Goal: Task Accomplishment & Management: Complete application form

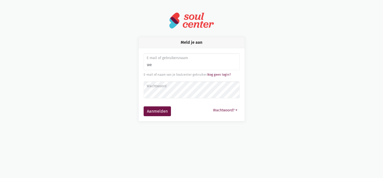
type input "w"
click at [285, 76] on div "Meld je aan E-mail of gebruikersnaam laur E-mail of naam van je [PERSON_NAME]. …" at bounding box center [192, 79] width 286 height 84
click at [185, 69] on input "laur" at bounding box center [192, 61] width 96 height 17
type input "[PERSON_NAME][EMAIL_ADDRESS][DOMAIN_NAME]"
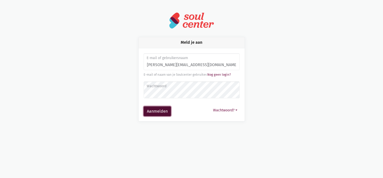
click at [166, 109] on button "Aanmelden" at bounding box center [157, 111] width 27 height 10
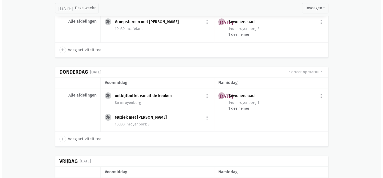
scroll to position [531, 0]
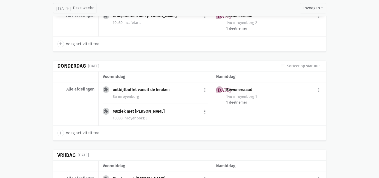
click at [207, 107] on button "more_vert" at bounding box center [205, 112] width 6 height 10
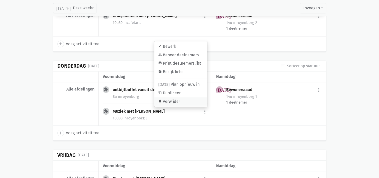
drag, startPoint x: 190, startPoint y: 100, endPoint x: 208, endPoint y: 16, distance: 86.3
click at [190, 100] on link "delete Verwijder" at bounding box center [180, 101] width 53 height 9
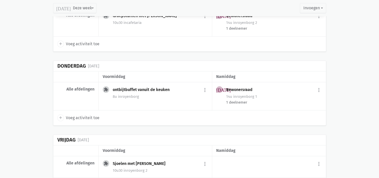
click at [58, 115] on icon "add" at bounding box center [60, 117] width 5 height 5
select select "14:00"
select select "15:00"
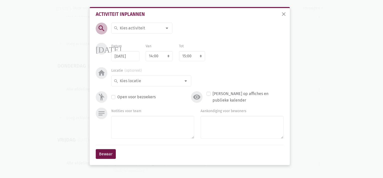
click at [133, 29] on input at bounding box center [140, 28] width 43 height 7
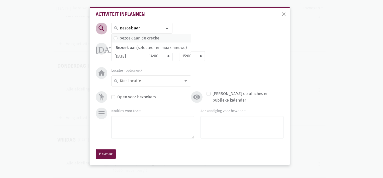
type input "Bezoek aan"
click at [138, 39] on label "bezoek aan de creche" at bounding box center [140, 38] width 40 height 7
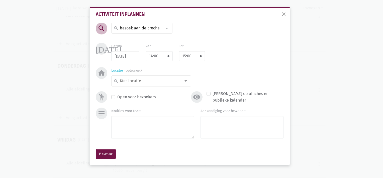
click at [188, 79] on div at bounding box center [186, 81] width 10 height 10
type input "merksem"
click at [135, 90] on label "merksem" at bounding box center [128, 91] width 17 height 7
click at [152, 54] on select "7:00 7:15 7:30 7:45 8:00 8:15 8:30 8:45 9:00 9:15 9:30 9:45 10:00 10:15 10:30 1…" at bounding box center [159, 56] width 27 height 10
select select "10:00"
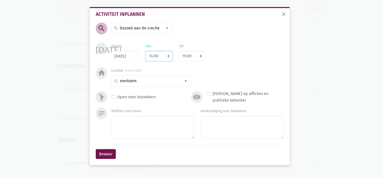
click at [146, 51] on select "7:00 7:15 7:30 7:45 8:00 8:15 8:30 8:45 9:00 9:15 9:30 9:45 10:00 10:15 10:30 1…" at bounding box center [159, 56] width 27 height 10
select select "11:00"
click at [199, 55] on select "8:00 8:15 8:30 8:45 9:00 9:15 9:30 9:45 10:00 10:15 10:30 10:45 11:00 11:15 11:…" at bounding box center [192, 56] width 26 height 10
select select "11:30"
click at [179, 51] on select "8:00 8:15 8:30 8:45 9:00 9:15 9:30 9:45 10:00 10:15 10:30 10:45 11:00 11:15 11:…" at bounding box center [192, 56] width 26 height 10
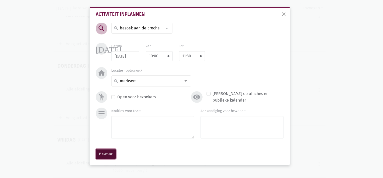
click at [100, 155] on button "Bewaar" at bounding box center [106, 154] width 20 height 10
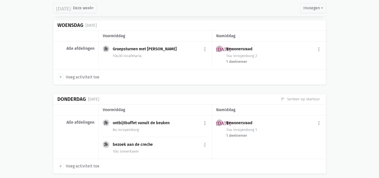
scroll to position [497, 0]
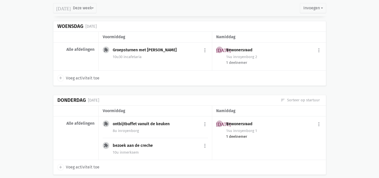
click at [235, 133] on div "1 deelnemer" at bounding box center [274, 136] width 96 height 6
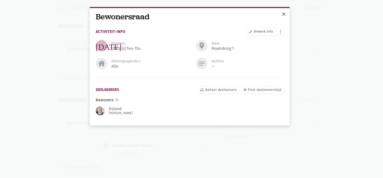
click at [281, 15] on span "close" at bounding box center [284, 14] width 6 height 6
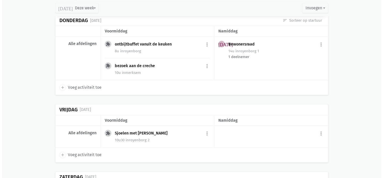
scroll to position [572, 0]
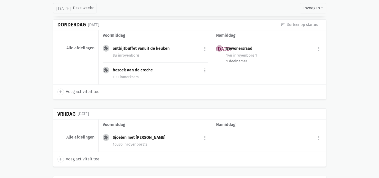
click at [60, 89] on icon "add" at bounding box center [60, 91] width 5 height 5
select select "14:00"
select select "15:00"
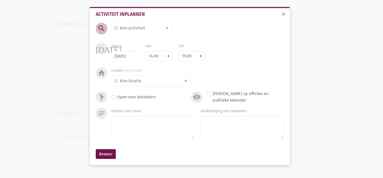
click at [132, 30] on input at bounding box center [140, 28] width 43 height 7
type input "Riksj"
click at [125, 45] on label "riksja" at bounding box center [125, 46] width 10 height 7
click at [187, 79] on div at bounding box center [186, 81] width 10 height 10
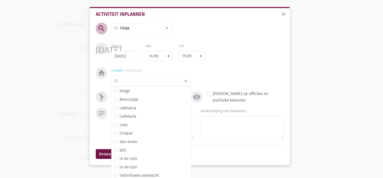
click at [158, 85] on div "search" at bounding box center [151, 80] width 80 height 11
click at [154, 80] on input at bounding box center [150, 80] width 62 height 7
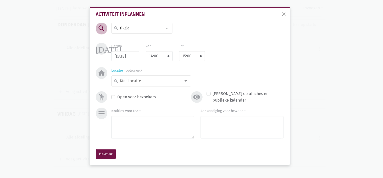
click at [154, 80] on input at bounding box center [150, 80] width 62 height 7
type input "Merksem"
click at [139, 91] on span "merksem" at bounding box center [151, 91] width 75 height 7
click at [109, 153] on button "Bewaar" at bounding box center [106, 154] width 20 height 10
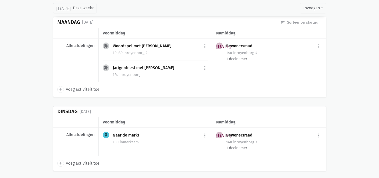
scroll to position [364, 0]
